Goal: Task Accomplishment & Management: Complete application form

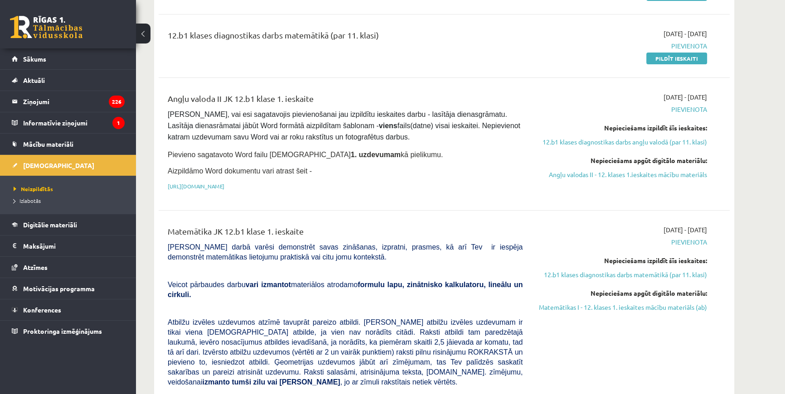
scroll to position [165, 0]
click at [224, 183] on link "https://drive.google.com/drive/folders/1IHE_ip15KOAbO2Se1NDGwZ2e__vlzPUf?usp=sh…" at bounding box center [196, 185] width 57 height 7
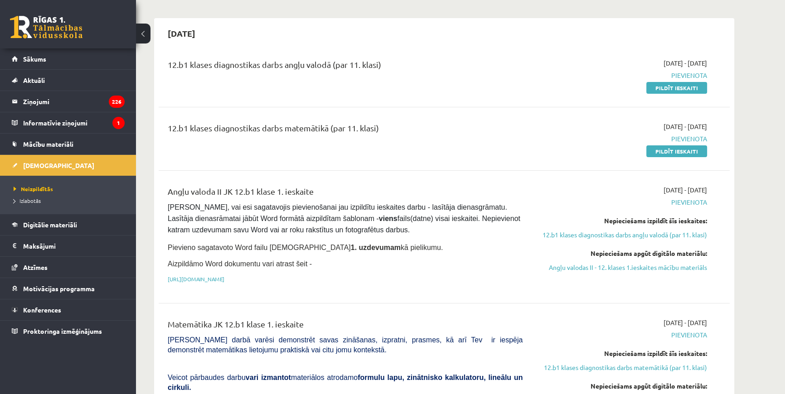
scroll to position [0, 0]
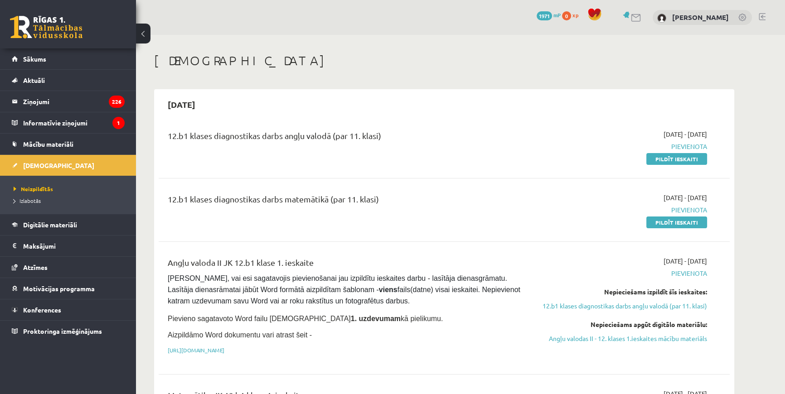
drag, startPoint x: 657, startPoint y: 158, endPoint x: 428, endPoint y: 31, distance: 261.8
click at [657, 158] on link "Pildīt ieskaiti" at bounding box center [676, 159] width 61 height 12
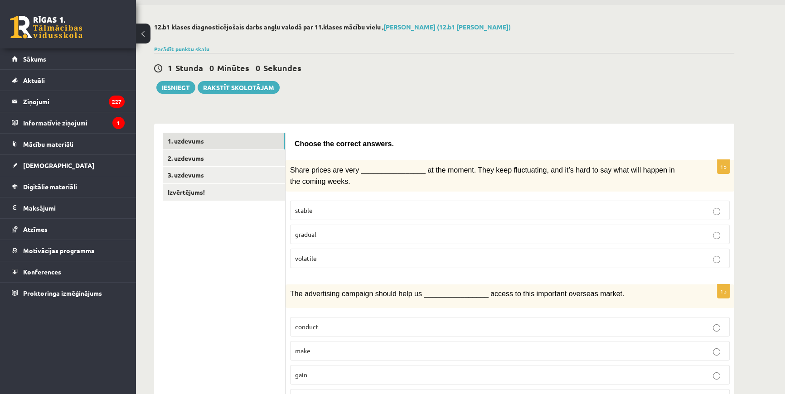
scroll to position [82, 0]
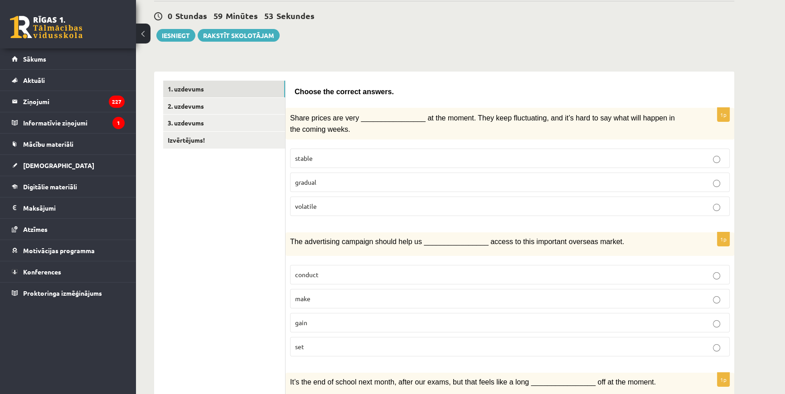
click at [336, 193] on fieldset "stable gradual volatile" at bounding box center [510, 181] width 440 height 75
click at [340, 202] on p "volatile" at bounding box center [510, 207] width 430 height 10
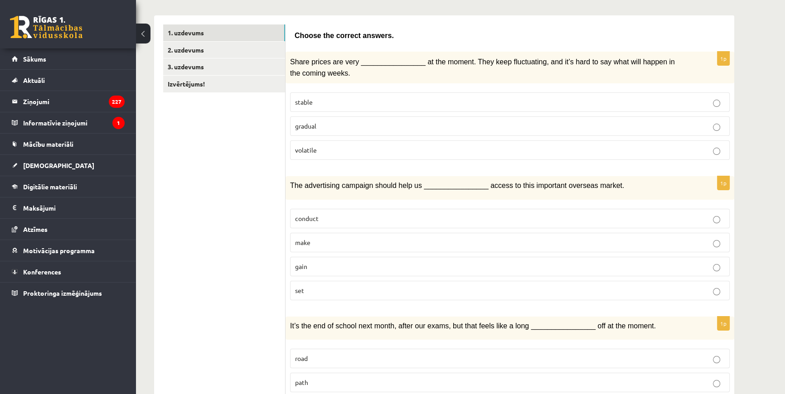
scroll to position [165, 0]
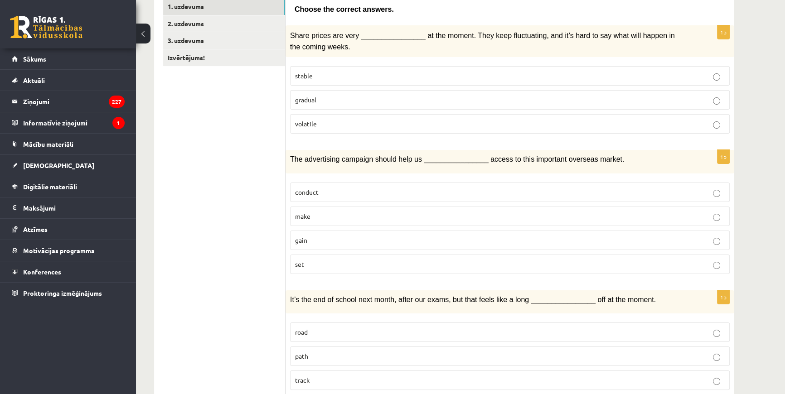
click at [334, 237] on p "gain" at bounding box center [510, 241] width 430 height 10
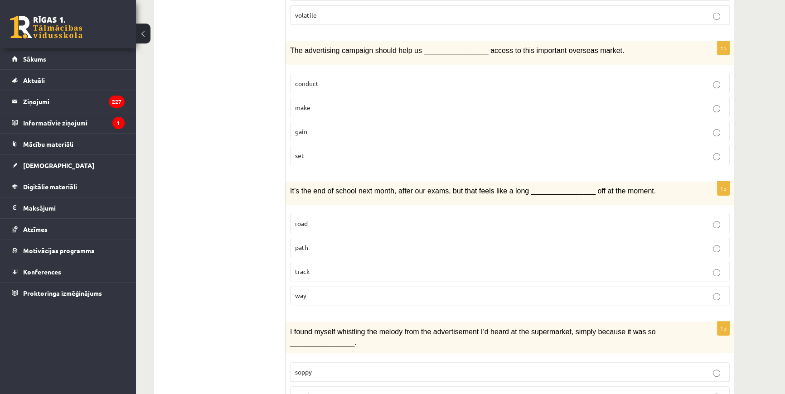
scroll to position [288, 0]
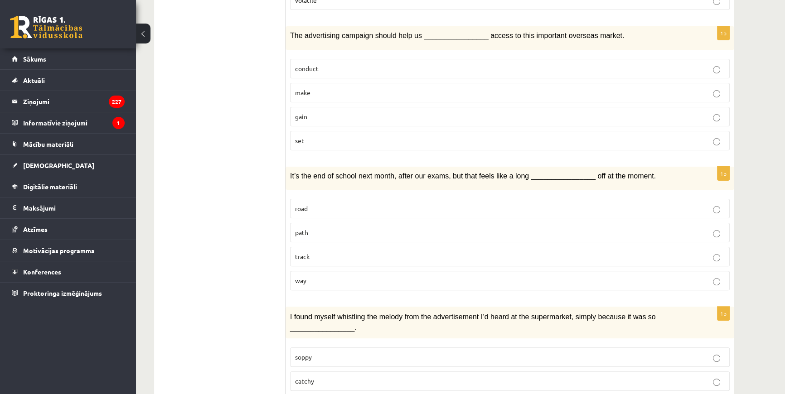
click at [316, 276] on p "way" at bounding box center [510, 281] width 430 height 10
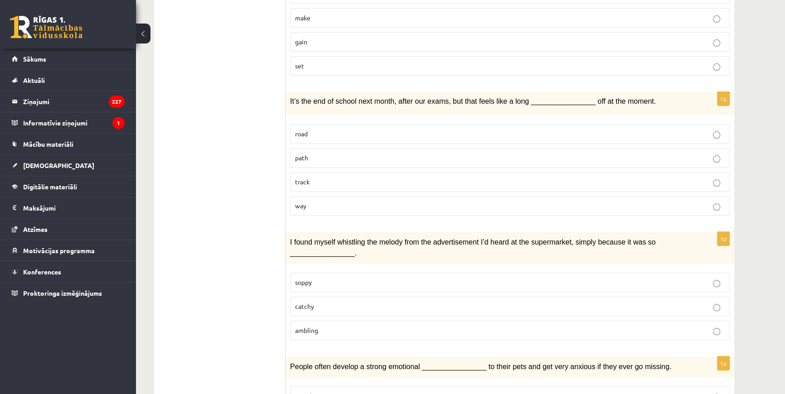
scroll to position [371, 0]
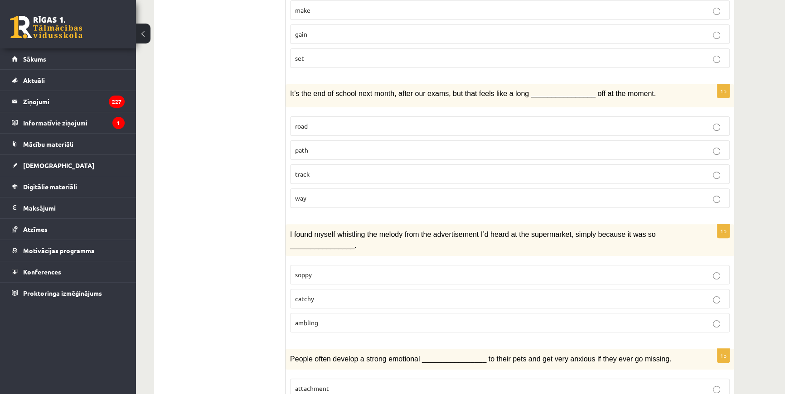
click at [310, 295] on span "catchy" at bounding box center [304, 299] width 19 height 8
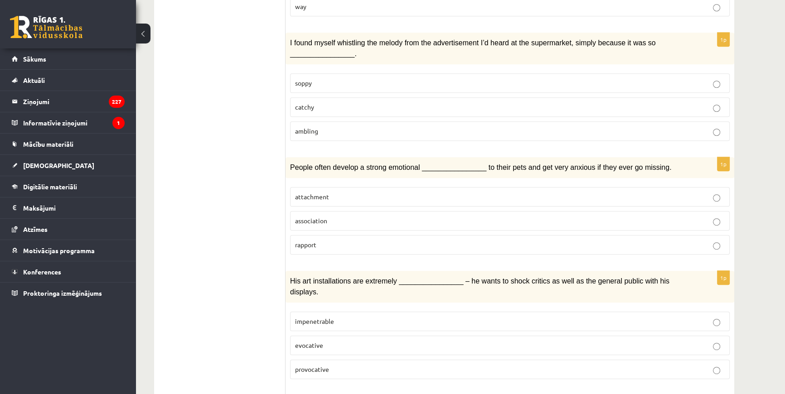
scroll to position [577, 0]
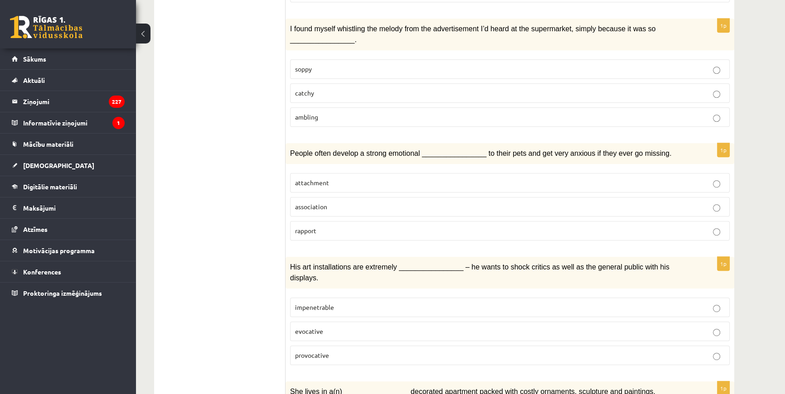
click at [325, 181] on label "attachment" at bounding box center [510, 182] width 440 height 19
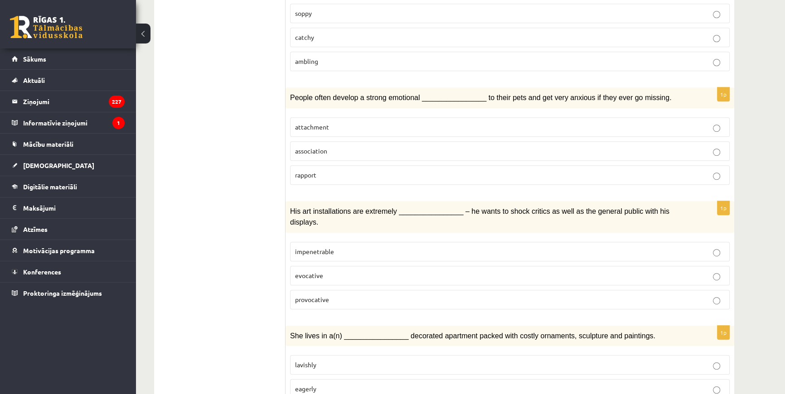
scroll to position [700, 0]
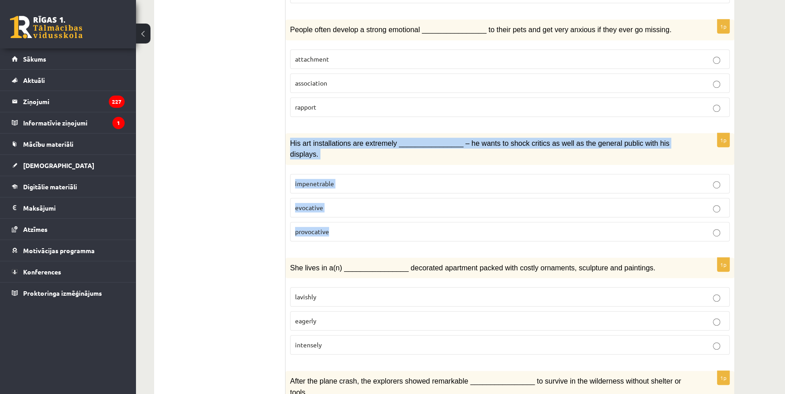
drag, startPoint x: 291, startPoint y: 137, endPoint x: 372, endPoint y: 207, distance: 106.8
click at [372, 207] on div "1p His art installations are extremely ________________ – he wants to shock cri…" at bounding box center [510, 191] width 449 height 116
copy div "His art installations are extremely ________________ – he wants to shock critic…"
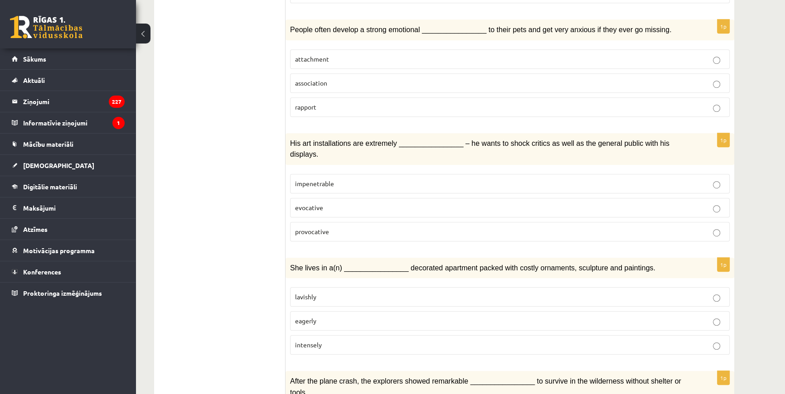
click at [242, 155] on ul "1. uzdevums 2. uzdevums 3. uzdevums Izvērtējums!" at bounding box center [224, 214] width 122 height 1505
click at [269, 181] on ul "1. uzdevums 2. uzdevums 3. uzdevums Izvērtējums!" at bounding box center [224, 214] width 122 height 1505
click at [312, 228] on span "provocative" at bounding box center [312, 232] width 34 height 8
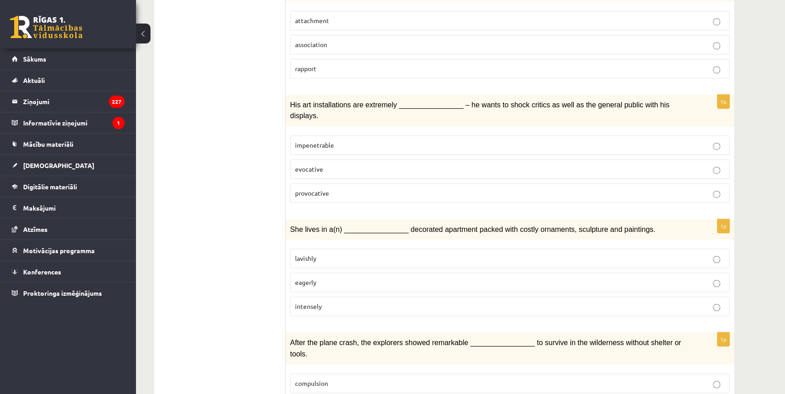
scroll to position [783, 0]
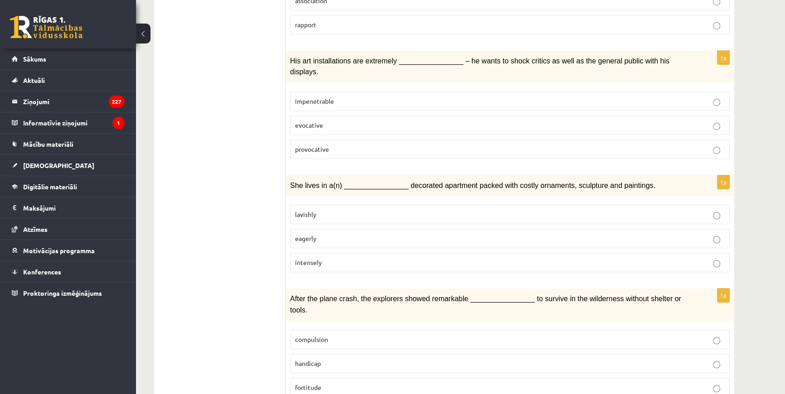
click at [321, 210] on p "lavishly" at bounding box center [510, 215] width 430 height 10
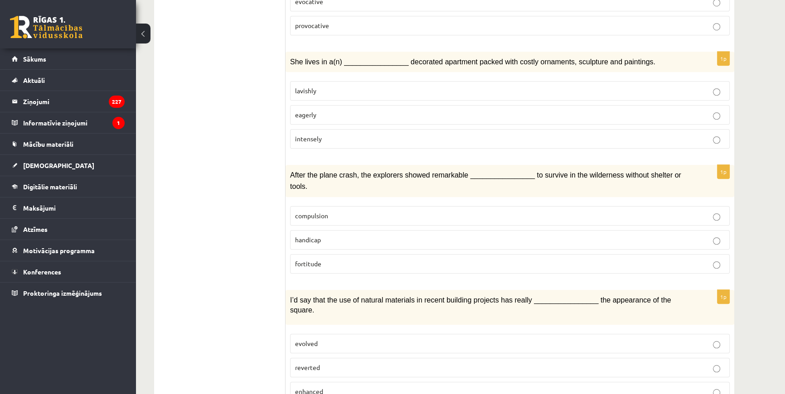
scroll to position [947, 0]
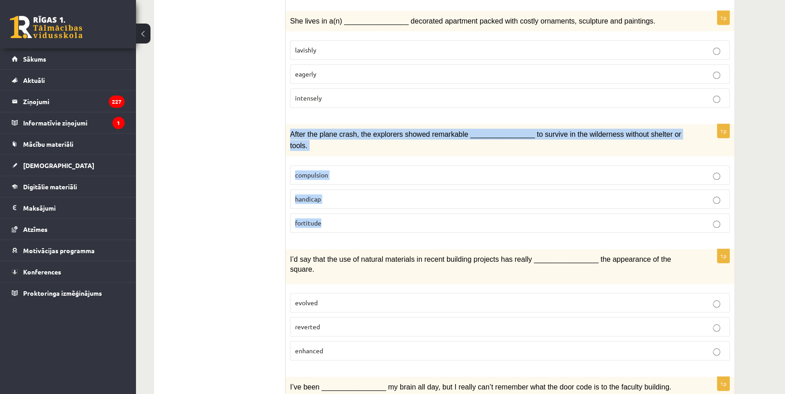
drag, startPoint x: 288, startPoint y: 112, endPoint x: 330, endPoint y: 188, distance: 86.3
click at [330, 188] on div "1p After the plane crash, the explorers showed remarkable ________________ to s…" at bounding box center [510, 182] width 449 height 116
copy div "After the plane crash, the explorers showed remarkable ________________ to surv…"
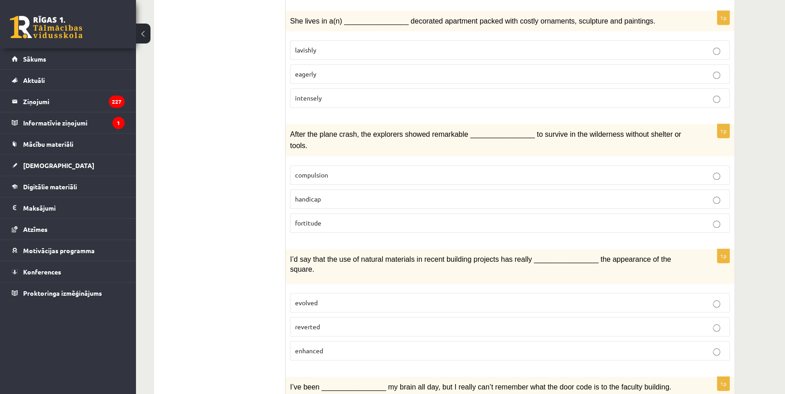
drag, startPoint x: 217, startPoint y: 145, endPoint x: 231, endPoint y: 148, distance: 14.0
click at [329, 219] on p "fortitude" at bounding box center [510, 224] width 430 height 10
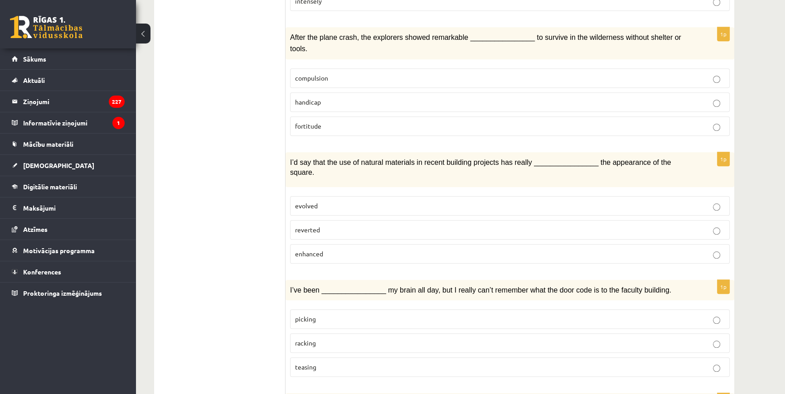
scroll to position [1030, 0]
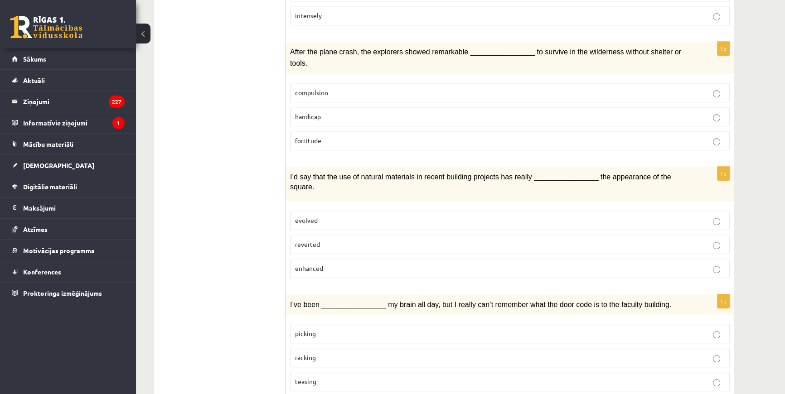
click at [321, 216] on p "evolved" at bounding box center [510, 221] width 430 height 10
click at [321, 264] on p "enhanced" at bounding box center [510, 269] width 430 height 10
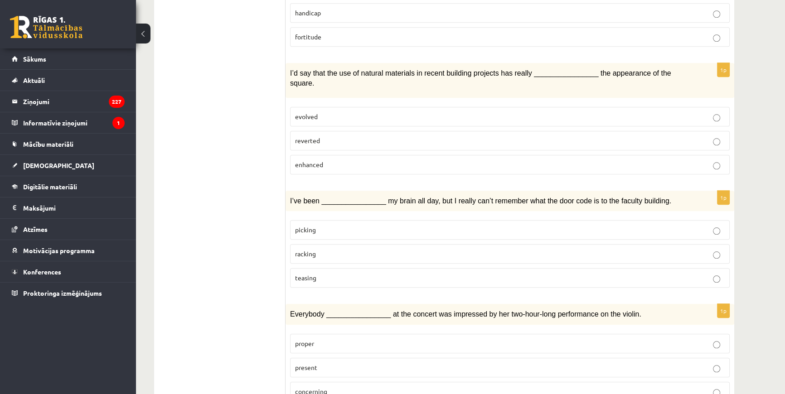
scroll to position [1154, 0]
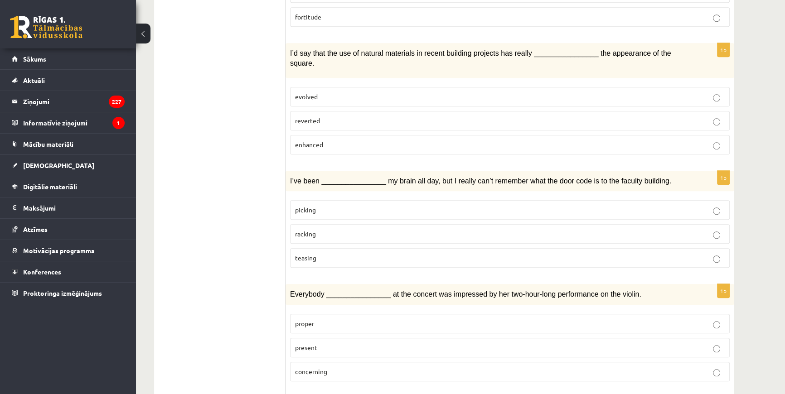
click at [316, 205] on p "picking" at bounding box center [510, 210] width 430 height 10
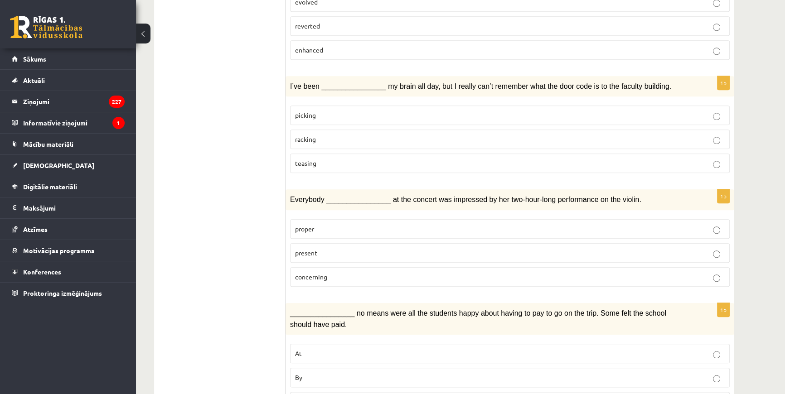
scroll to position [1253, 0]
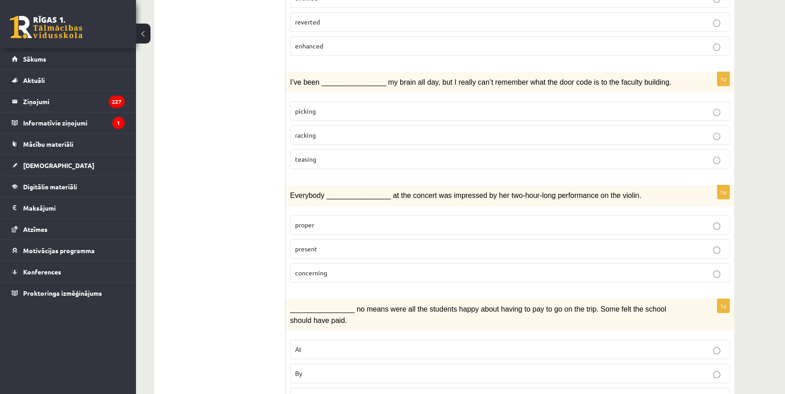
click at [311, 269] on span "concerning" at bounding box center [311, 273] width 32 height 8
click at [308, 245] on span "present" at bounding box center [306, 249] width 22 height 8
click at [321, 369] on p "By" at bounding box center [510, 374] width 430 height 10
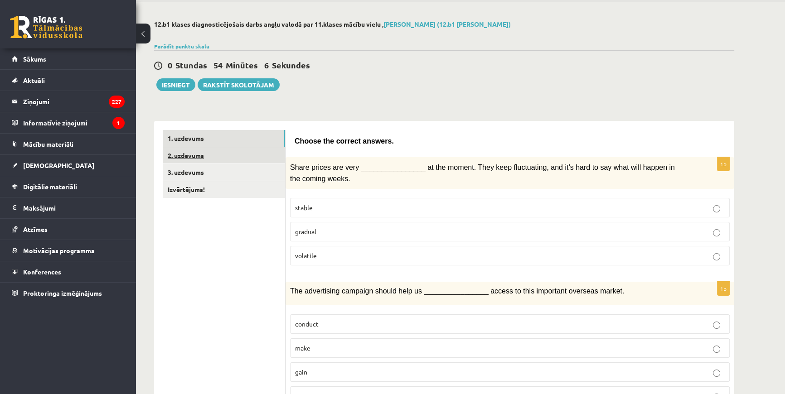
scroll to position [0, 0]
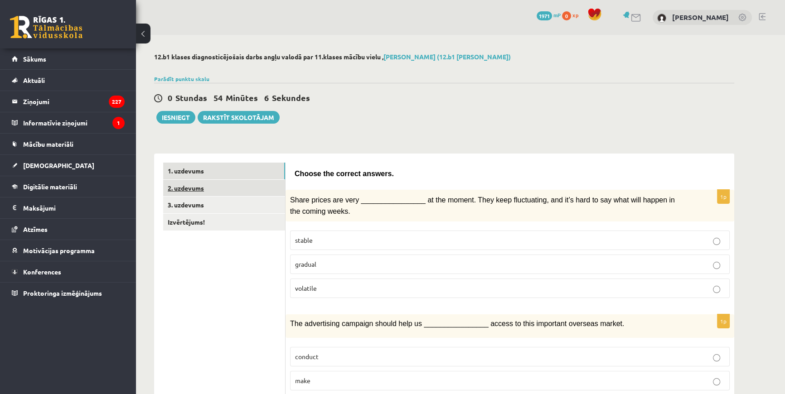
click at [208, 186] on link "2. uzdevums" at bounding box center [224, 188] width 122 height 17
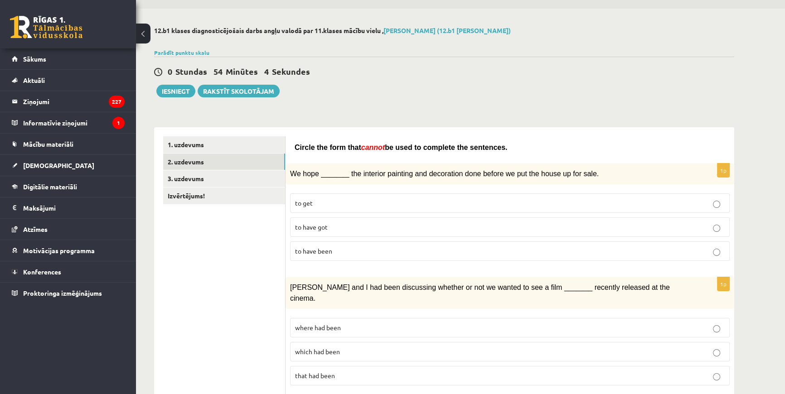
scroll to position [41, 0]
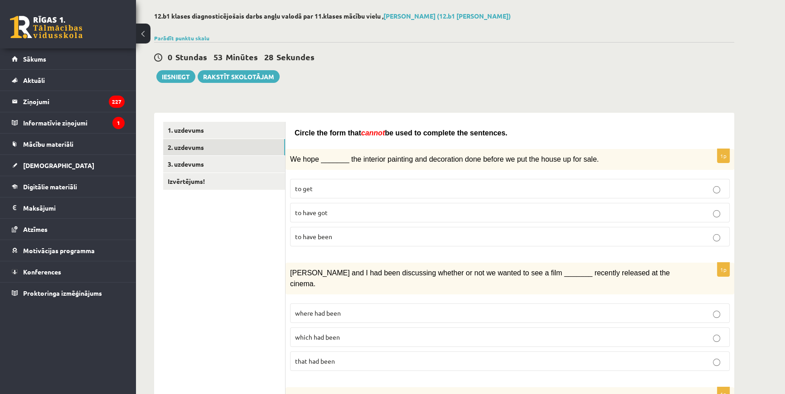
click at [325, 228] on label "to have been" at bounding box center [510, 236] width 440 height 19
click at [320, 211] on span "to have got" at bounding box center [311, 213] width 33 height 8
click at [317, 233] on span "to have been" at bounding box center [313, 237] width 37 height 8
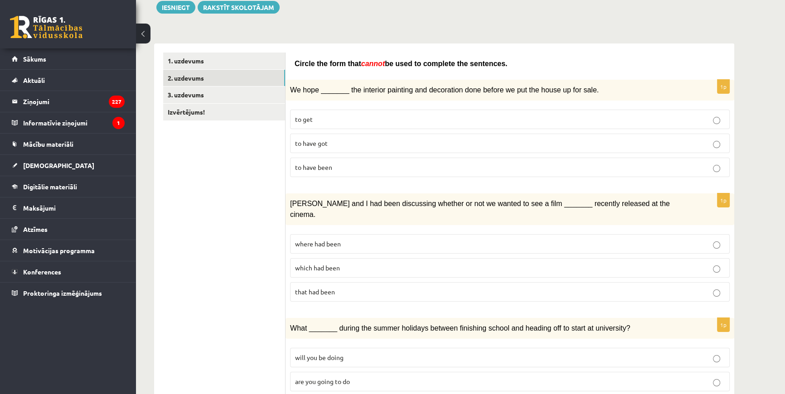
scroll to position [123, 0]
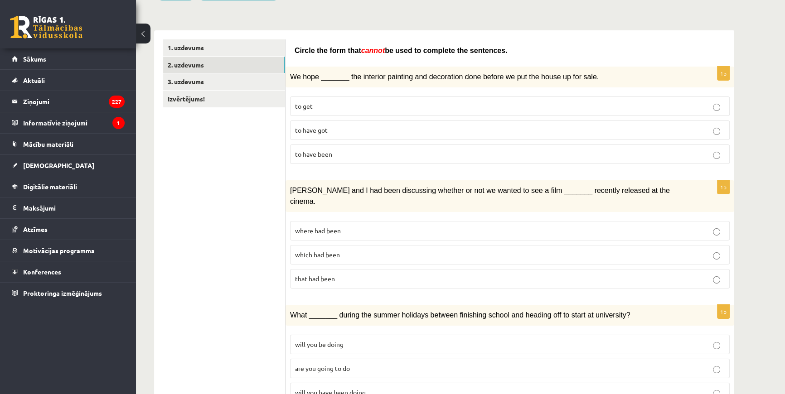
click at [318, 227] on span "where had been" at bounding box center [318, 231] width 46 height 8
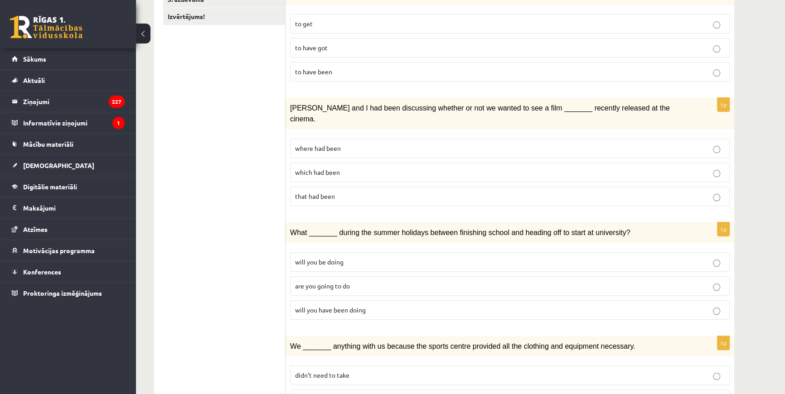
scroll to position [247, 0]
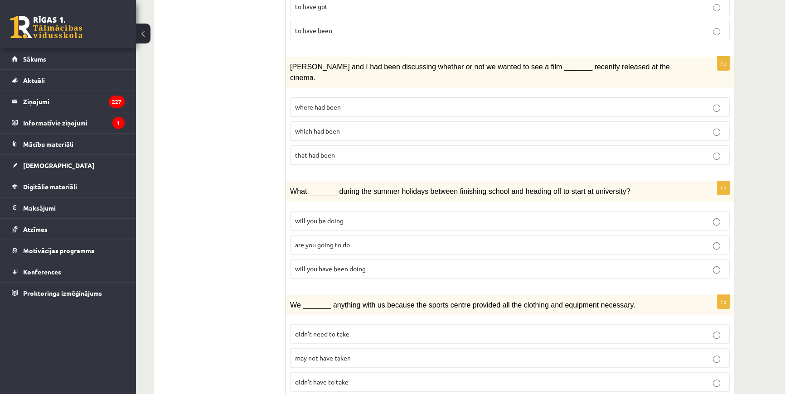
click at [311, 265] on span "will you have been doing" at bounding box center [330, 269] width 71 height 8
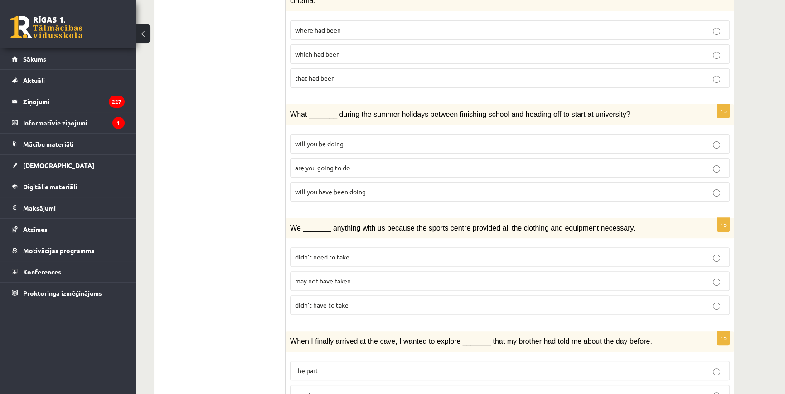
scroll to position [330, 0]
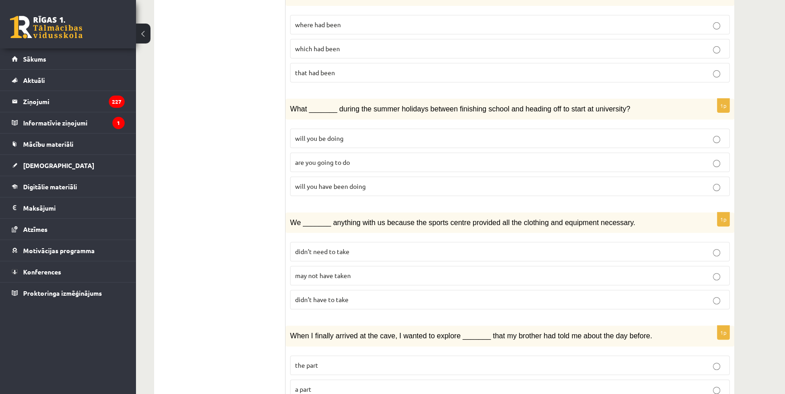
click at [328, 272] on span "may not have taken" at bounding box center [323, 276] width 56 height 8
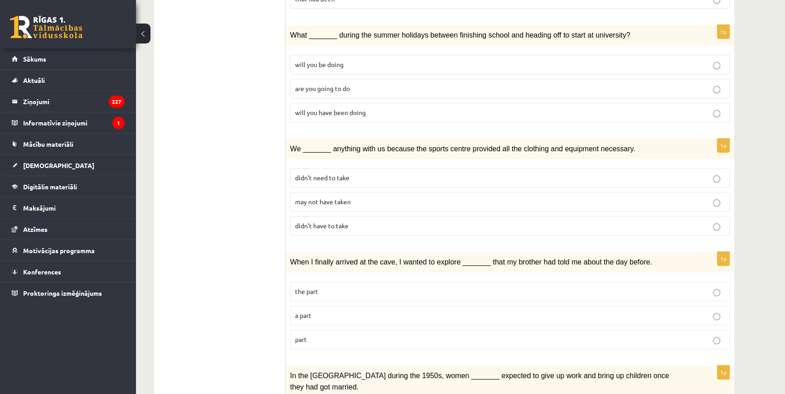
scroll to position [453, 0]
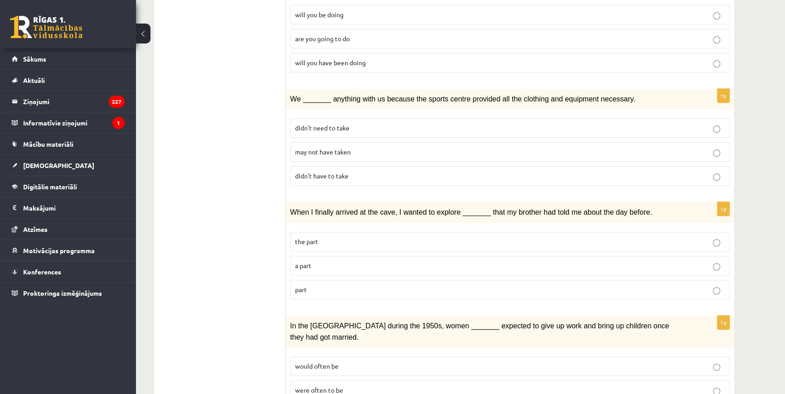
click at [313, 285] on p "part" at bounding box center [510, 290] width 430 height 10
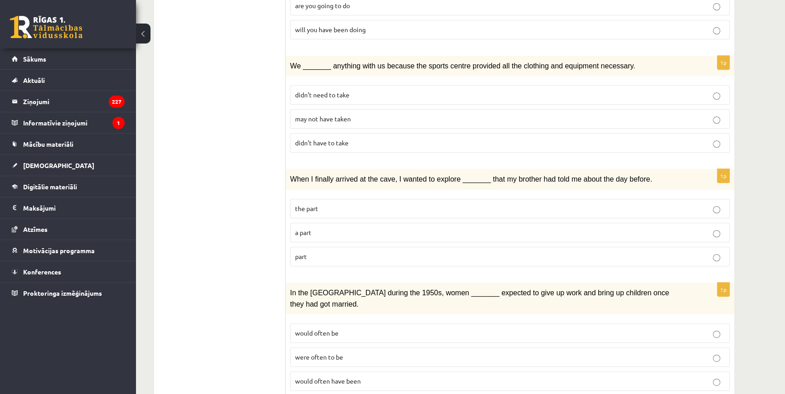
scroll to position [535, 0]
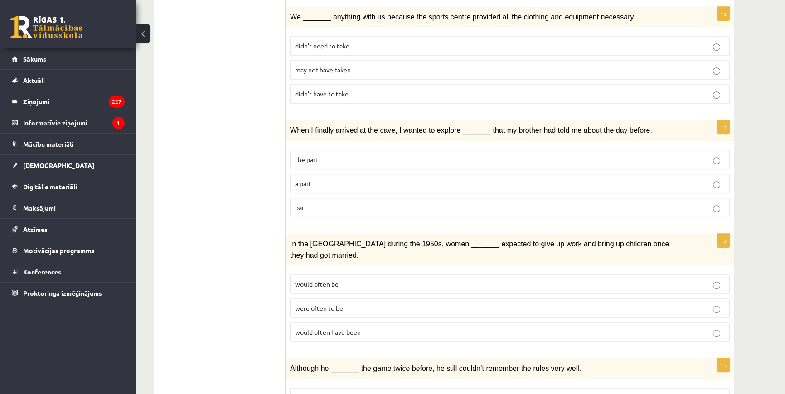
click at [344, 304] on p "were often to be" at bounding box center [510, 309] width 430 height 10
click at [346, 323] on label "would often have been" at bounding box center [510, 332] width 440 height 19
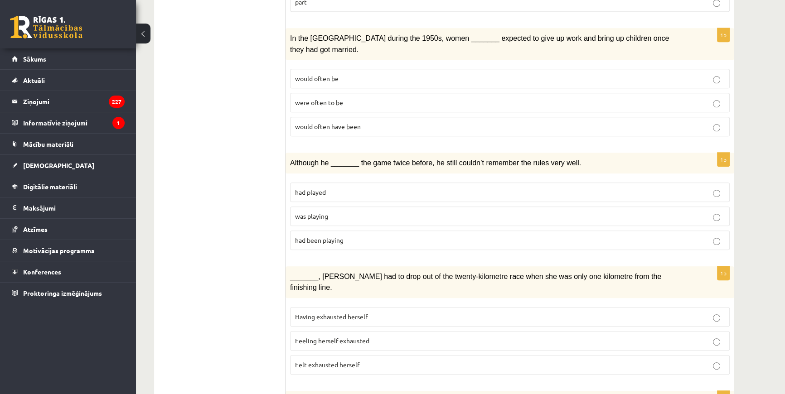
scroll to position [742, 0]
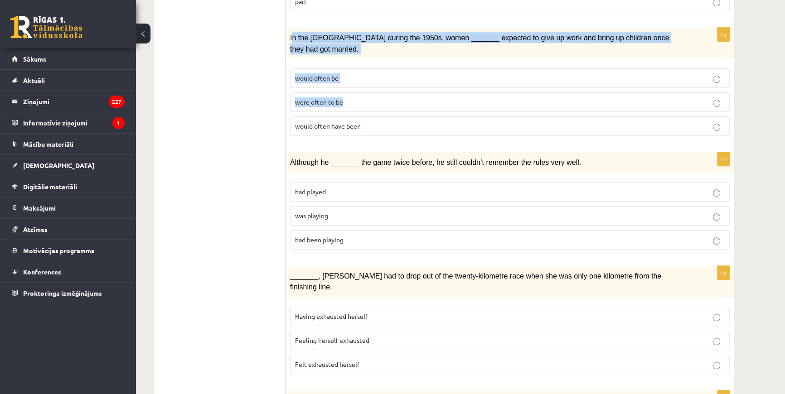
drag, startPoint x: 292, startPoint y: 18, endPoint x: 353, endPoint y: 65, distance: 77.2
click at [353, 65] on div "1p In the [GEOGRAPHIC_DATA] during the 1950s, women _______ expected to give up…" at bounding box center [510, 86] width 449 height 116
click at [353, 92] on label "were often to be" at bounding box center [510, 101] width 440 height 19
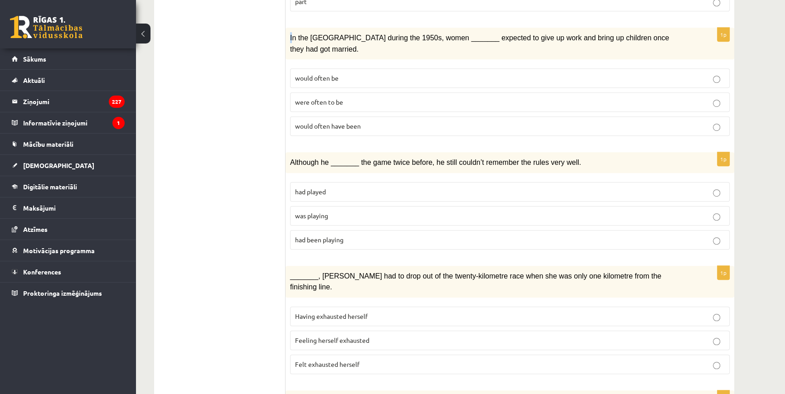
click at [291, 28] on div "In the [GEOGRAPHIC_DATA] during the 1950s, women _______ expected to give up wo…" at bounding box center [510, 44] width 449 height 32
click at [342, 122] on span "would often have been" at bounding box center [328, 126] width 66 height 8
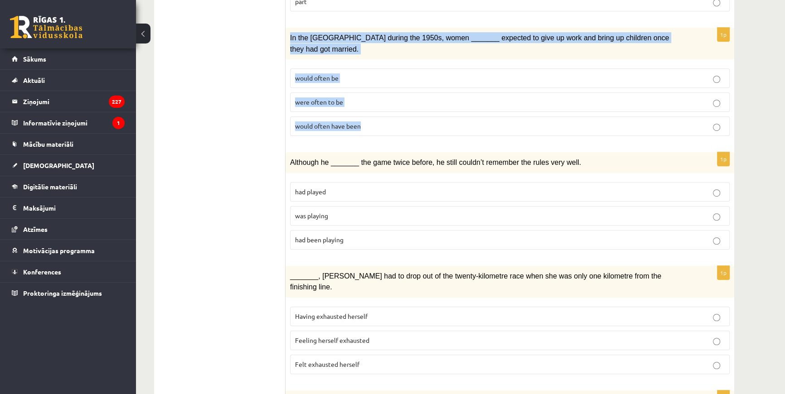
drag, startPoint x: 290, startPoint y: 18, endPoint x: 369, endPoint y: 90, distance: 106.5
click at [369, 90] on div "1p In the [GEOGRAPHIC_DATA] during the 1950s, women _______ expected to give up…" at bounding box center [510, 86] width 449 height 116
copy div "In the [GEOGRAPHIC_DATA] during the 1950s, women _______ expected to give up wo…"
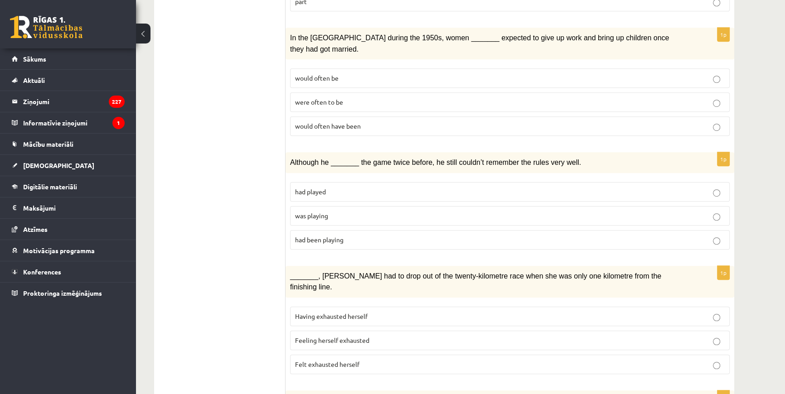
click at [229, 172] on ul "1. uzdevums 2. uzdevums 3. uzdevums Izvērtējums!" at bounding box center [224, 15] width 122 height 1188
click at [320, 212] on span "was playing" at bounding box center [311, 216] width 33 height 8
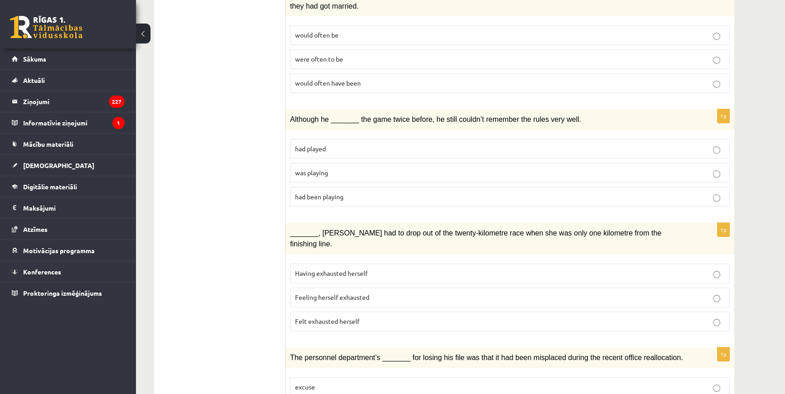
scroll to position [824, 0]
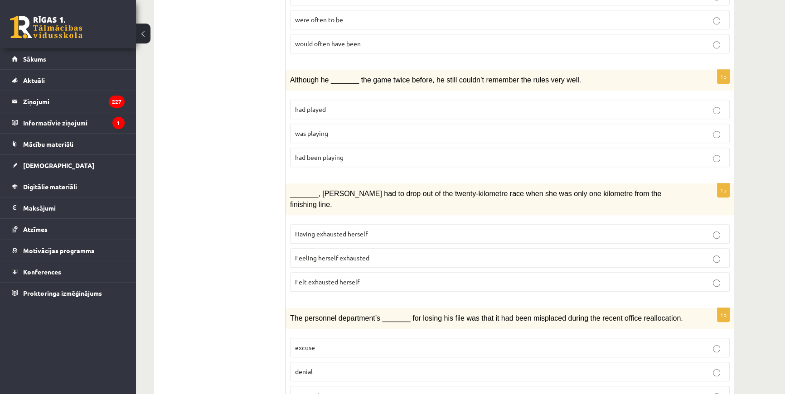
click at [316, 272] on label "Felt exhausted herself" at bounding box center [510, 281] width 440 height 19
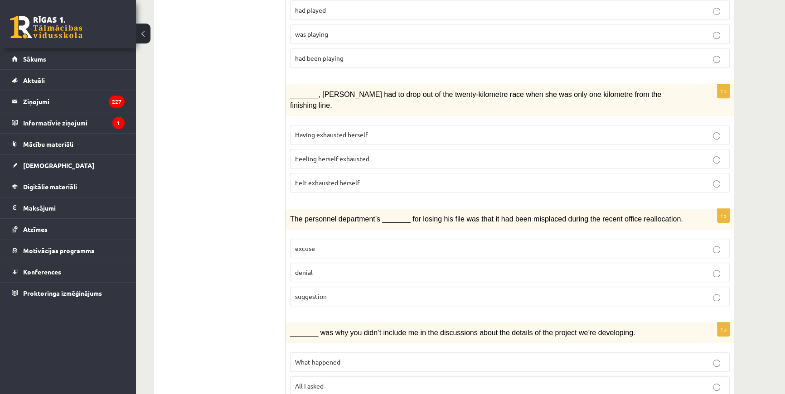
scroll to position [938, 0]
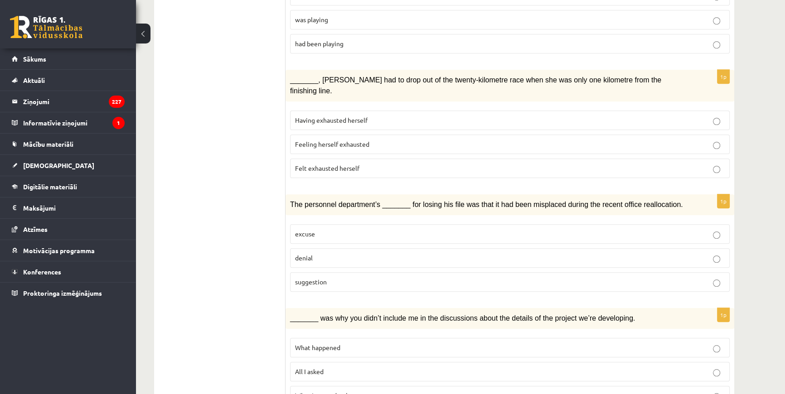
click at [317, 278] on span "suggestion" at bounding box center [311, 282] width 32 height 8
click at [331, 344] on span "What happened" at bounding box center [317, 348] width 45 height 8
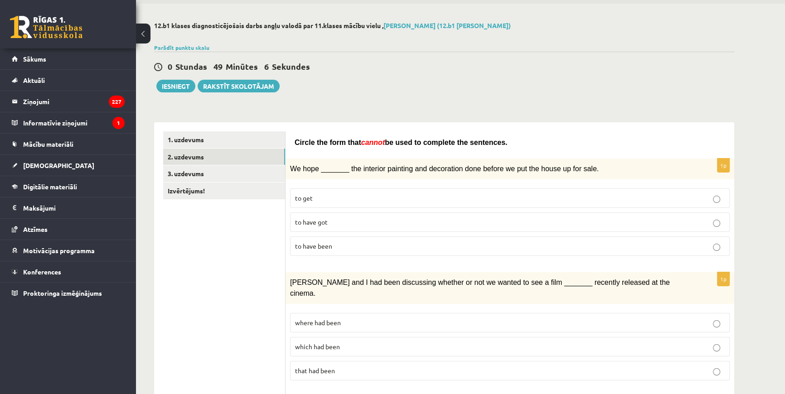
scroll to position [0, 0]
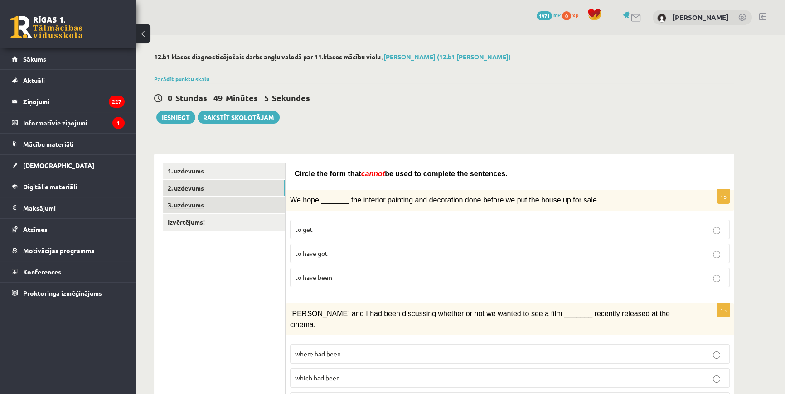
click at [244, 201] on link "3. uzdevums" at bounding box center [224, 205] width 122 height 17
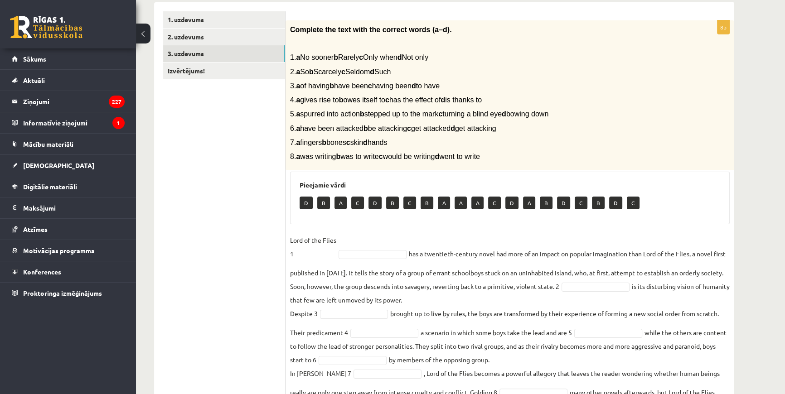
scroll to position [165, 0]
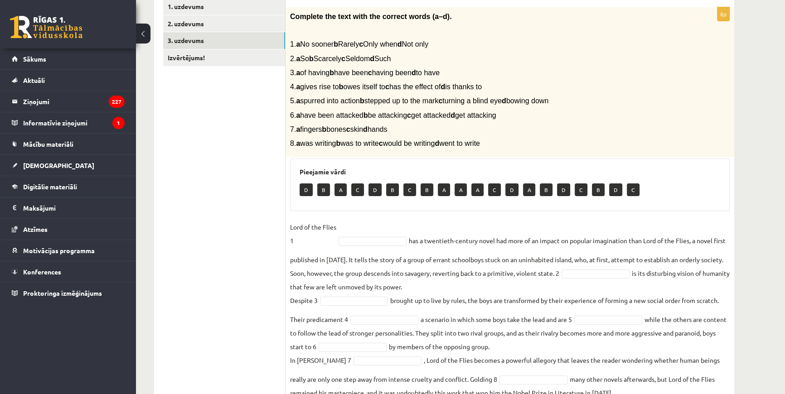
drag, startPoint x: 349, startPoint y: 217, endPoint x: 340, endPoint y: 218, distance: 8.6
click at [340, 218] on div "8p Complete the text with the correct words (a–d). 1. a No sooner b Rarely c On…" at bounding box center [510, 205] width 449 height 397
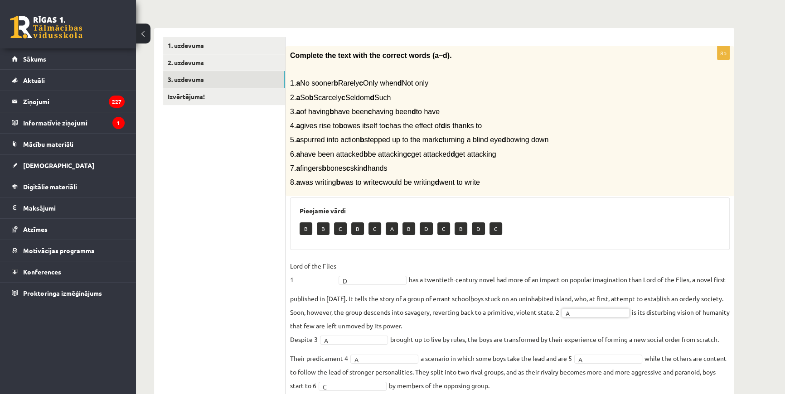
scroll to position [0, 0]
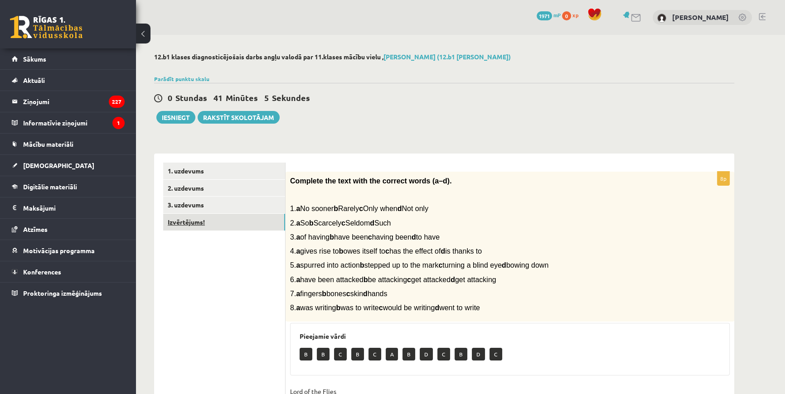
click at [214, 228] on link "Izvērtējums!" at bounding box center [224, 222] width 122 height 17
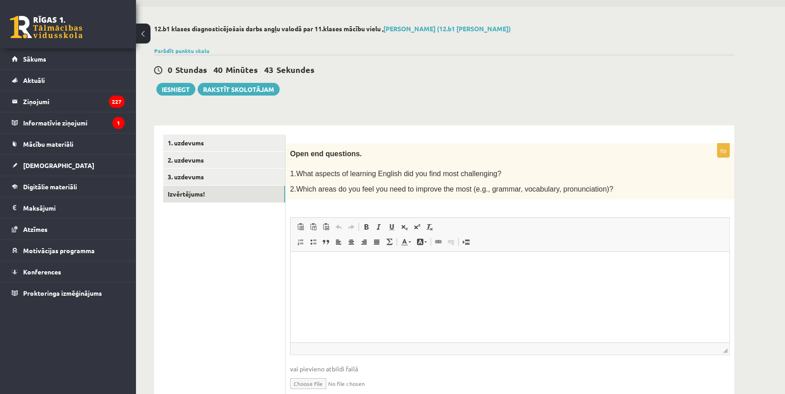
scroll to position [65, 0]
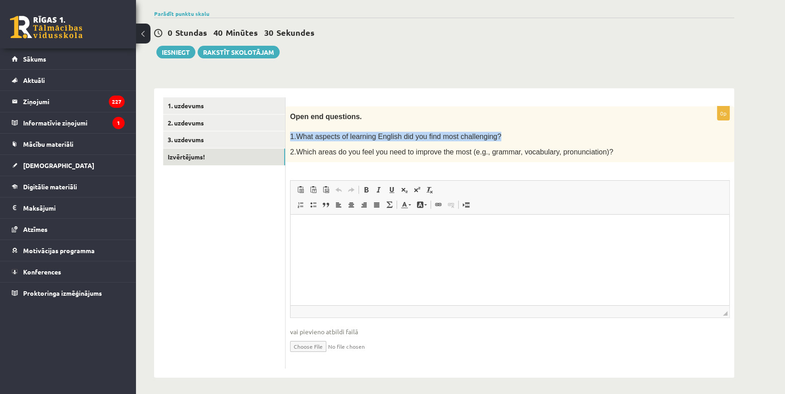
drag, startPoint x: 491, startPoint y: 134, endPoint x: 310, endPoint y: 126, distance: 181.0
click at [310, 126] on div "Open end questions. 1.What aspects of learning English did you find most challe…" at bounding box center [510, 135] width 449 height 56
copy div "1.What aspects of learning English did you find most challenging?"
click at [321, 238] on html at bounding box center [510, 229] width 439 height 28
click at [201, 141] on link "3. uzdevums" at bounding box center [224, 139] width 122 height 17
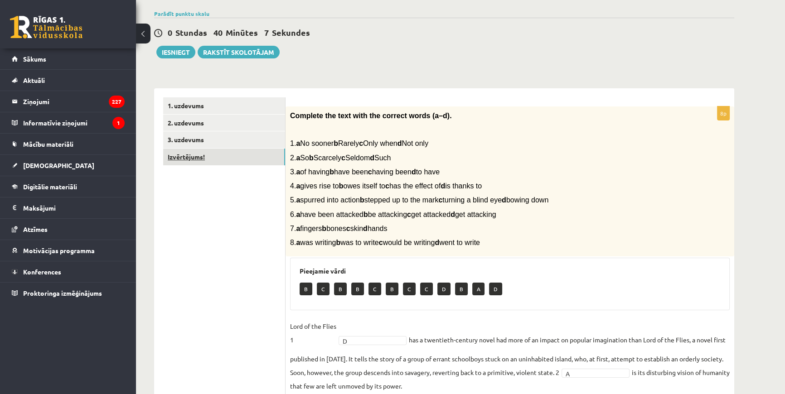
click at [204, 153] on link "Izvērtējums!" at bounding box center [224, 157] width 122 height 17
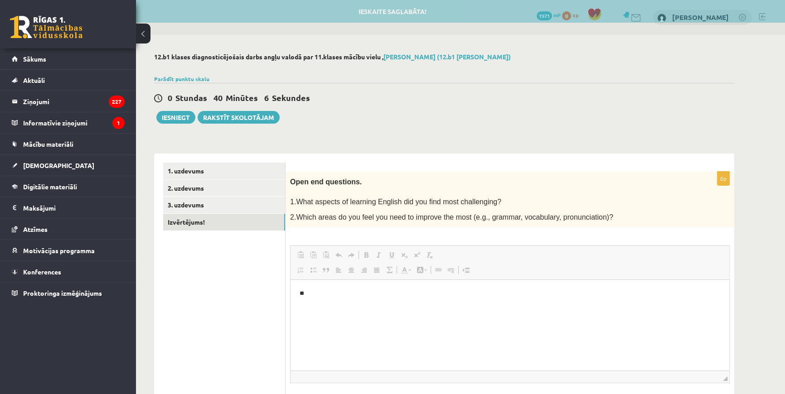
scroll to position [0, 0]
click at [358, 253] on span "Ielīmēt Klaviatūras saīsne vadīšanas taustiņš+V Ievietot kā vienkāršu tekstu Kl…" at bounding box center [326, 255] width 65 height 12
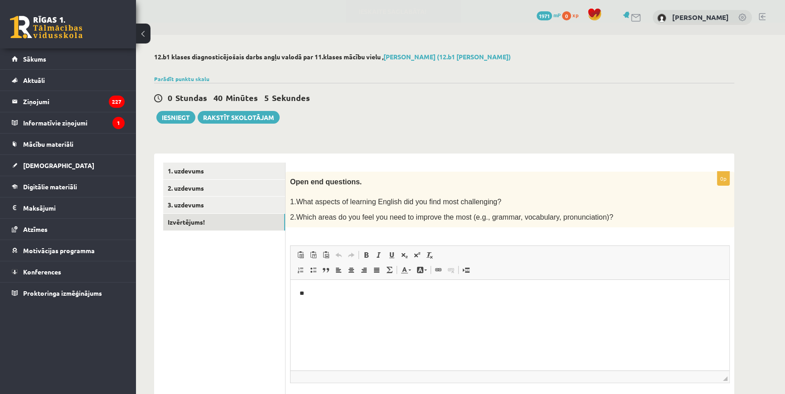
click at [323, 294] on p "**" at bounding box center [510, 294] width 421 height 10
click at [326, 295] on p "**********" at bounding box center [510, 294] width 421 height 10
drag, startPoint x: 432, startPoint y: 303, endPoint x: 307, endPoint y: 297, distance: 124.3
click at [307, 297] on html "**********" at bounding box center [510, 294] width 439 height 28
copy p "**********"
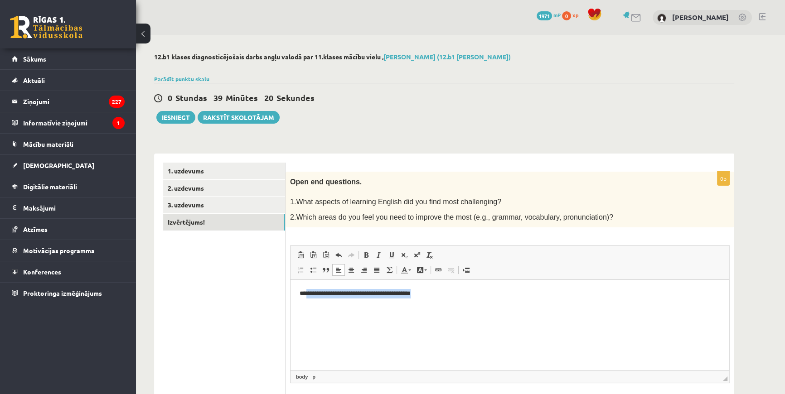
click at [442, 297] on p "**********" at bounding box center [510, 294] width 421 height 10
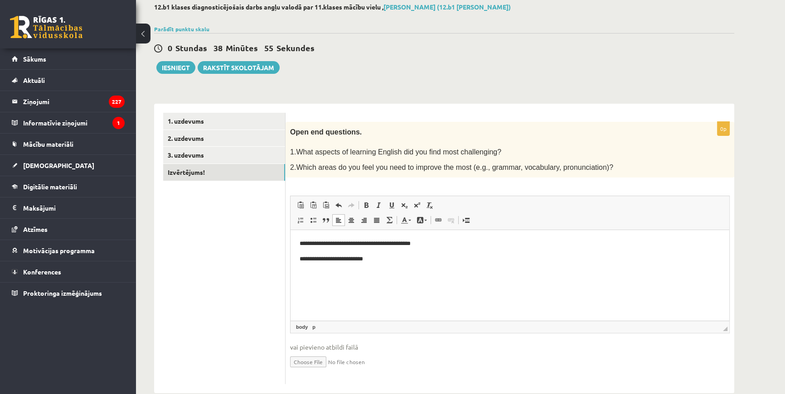
scroll to position [65, 0]
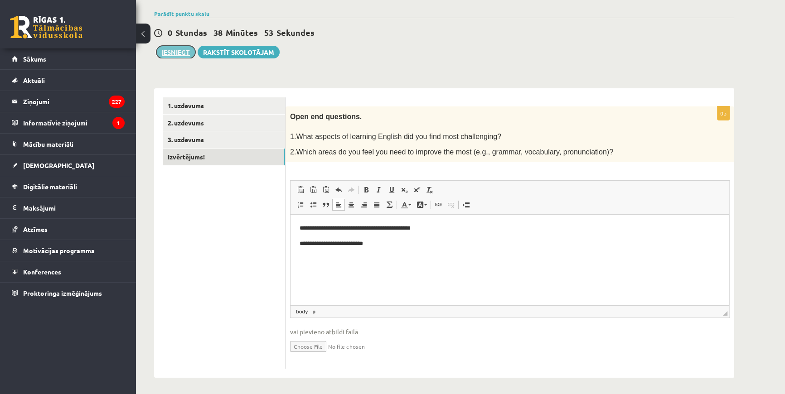
click at [175, 51] on button "Iesniegt" at bounding box center [175, 52] width 39 height 13
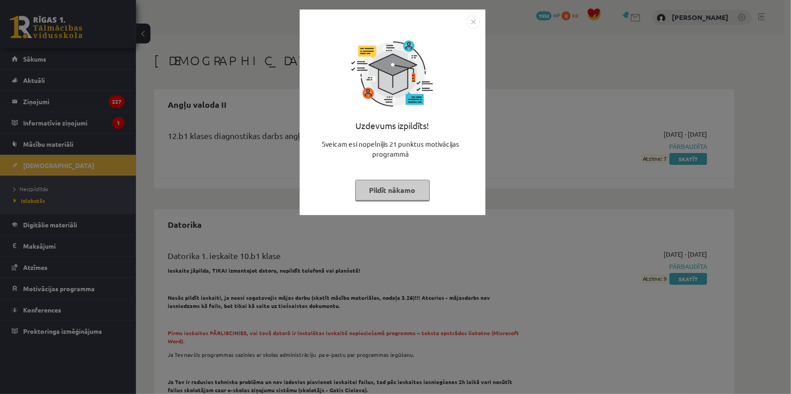
click at [389, 191] on button "Pildīt nākamo" at bounding box center [392, 190] width 74 height 21
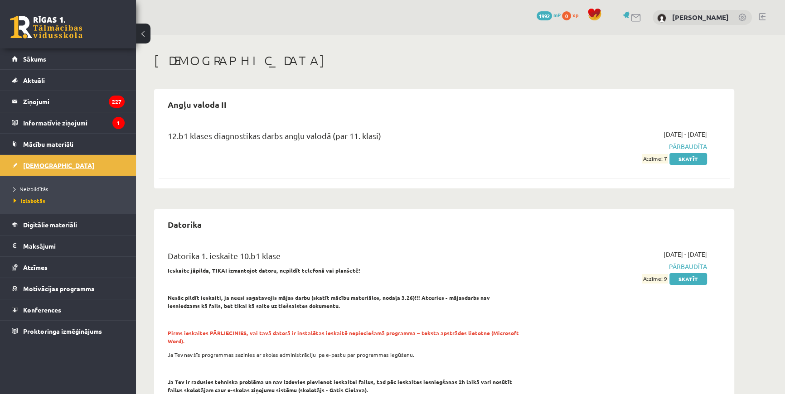
click at [30, 170] on link "[DEMOGRAPHIC_DATA]" at bounding box center [68, 165] width 113 height 21
